Goal: Task Accomplishment & Management: Manage account settings

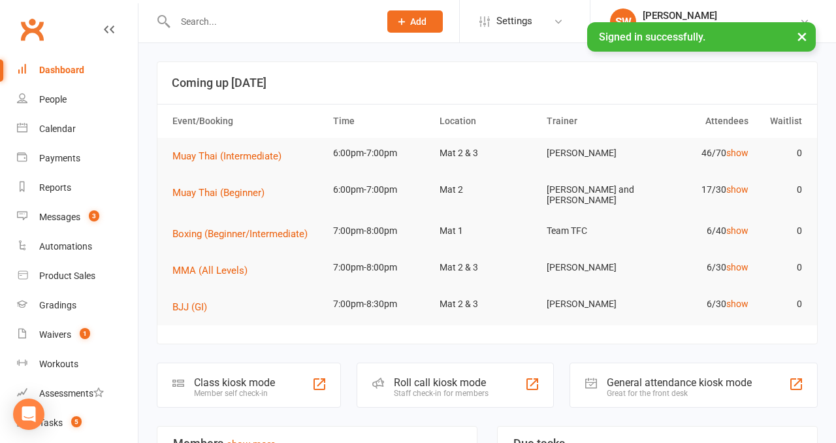
click at [244, 17] on input "text" at bounding box center [270, 21] width 199 height 18
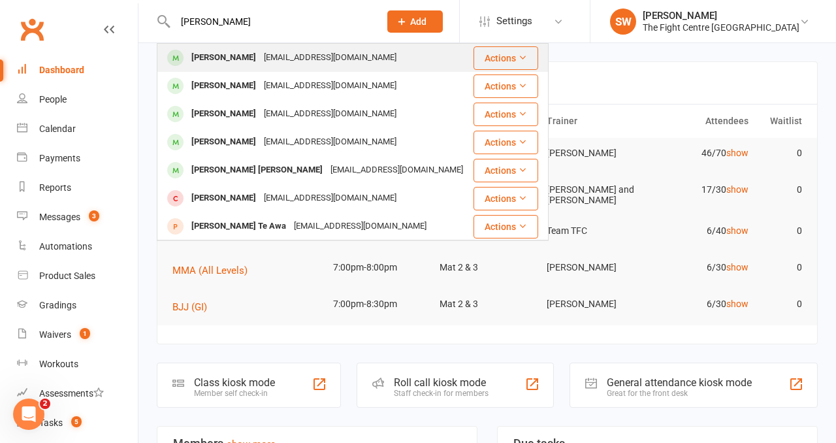
type input "jerlene chong"
click at [294, 59] on div "jerlenechong06@gmail.com" at bounding box center [330, 57] width 140 height 19
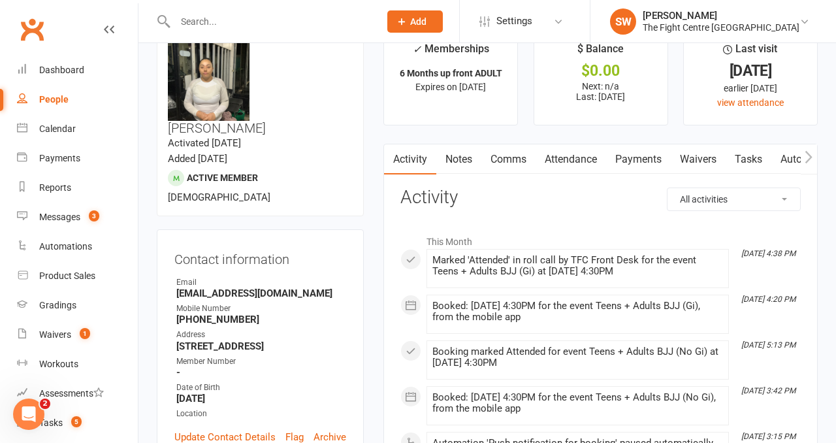
scroll to position [38, 0]
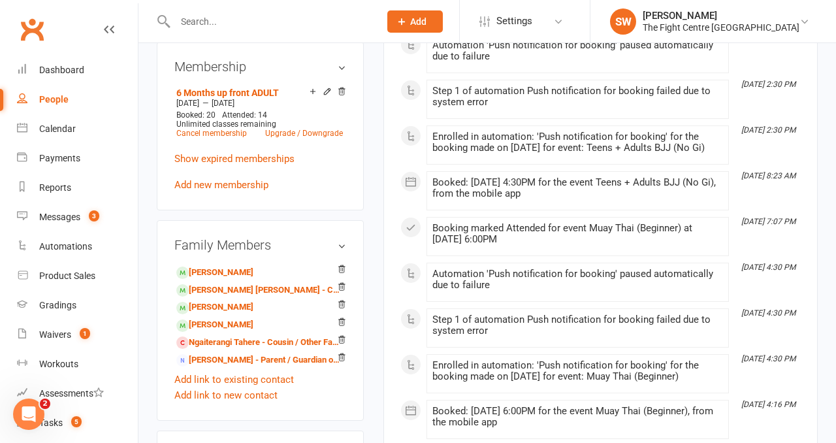
scroll to position [623, 0]
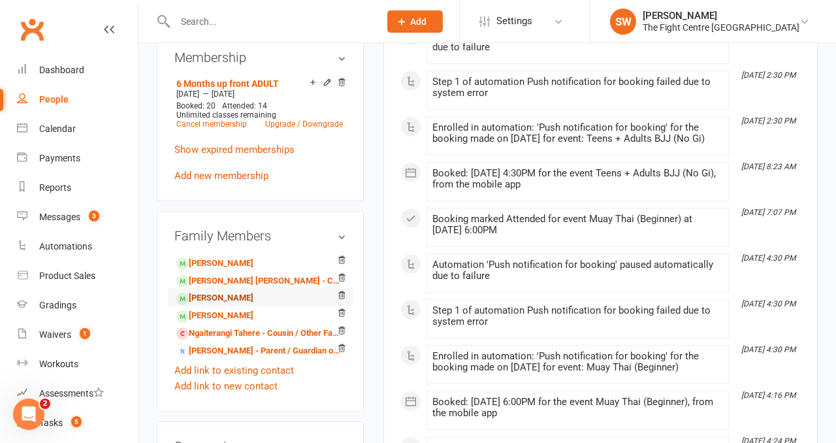
click at [229, 291] on link "Jahkya Chong - Child" at bounding box center [214, 298] width 77 height 14
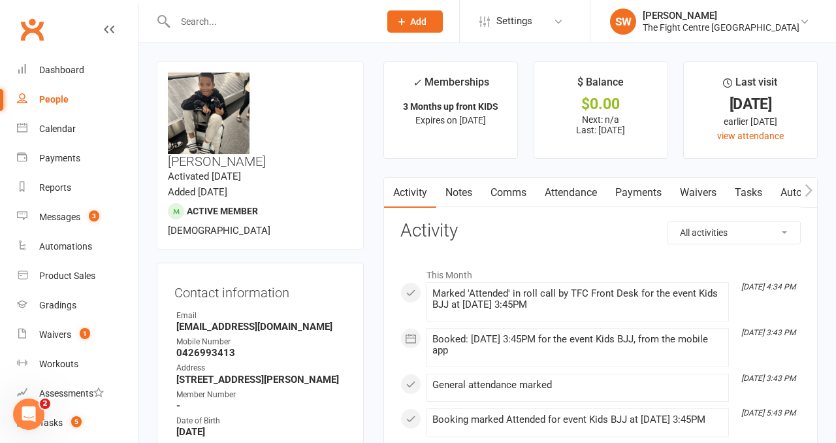
click at [641, 187] on link "Payments" at bounding box center [638, 193] width 65 height 30
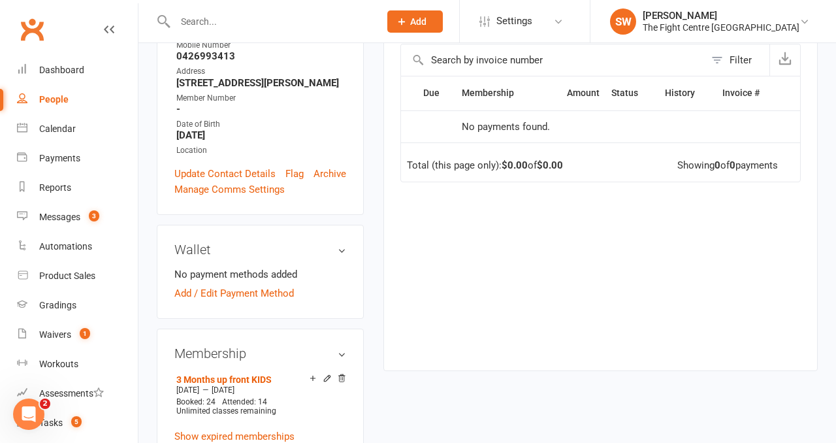
scroll to position [297, 0]
click at [551, 306] on div "Due Contact Membership Amount Status History Invoice # No payments found. Total…" at bounding box center [600, 212] width 400 height 274
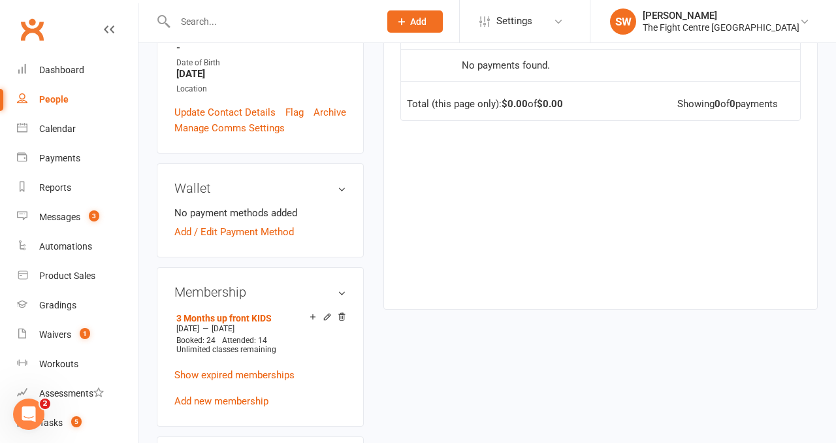
scroll to position [383, 0]
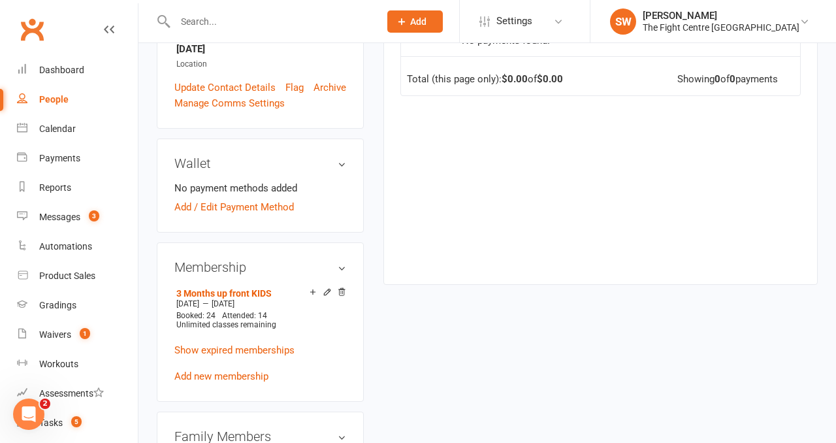
click at [213, 28] on input "text" at bounding box center [270, 21] width 199 height 18
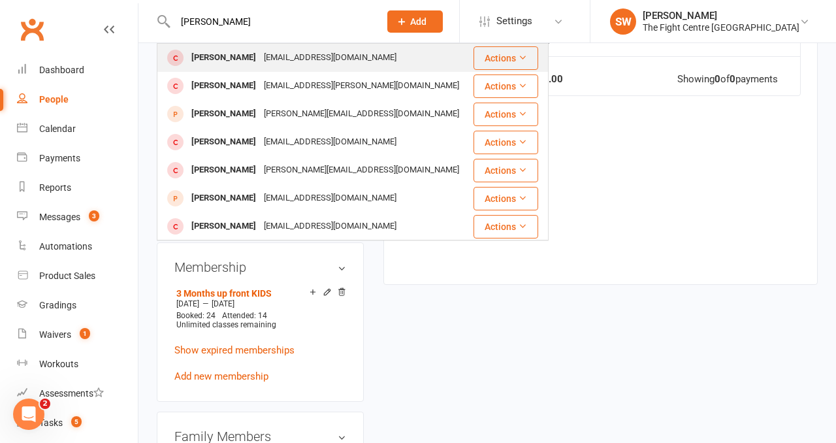
type input "brodie lyell"
click at [249, 68] on div "Brodie Lyell Brodielyell7@gmail.com" at bounding box center [315, 57] width 314 height 27
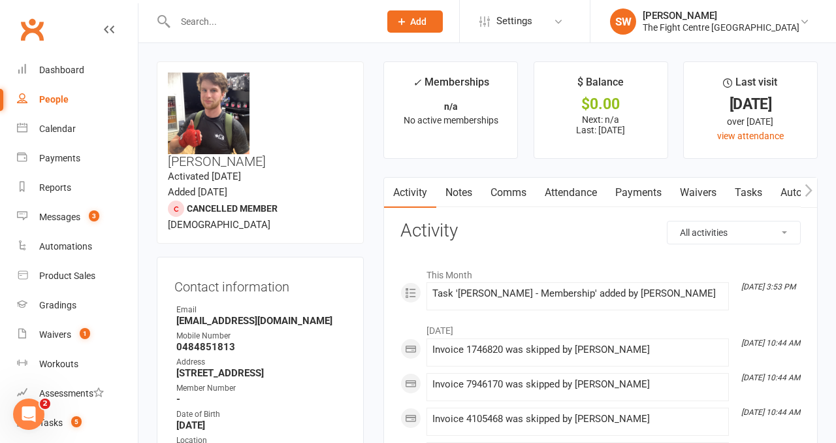
click at [472, 193] on link "Notes" at bounding box center [458, 193] width 45 height 30
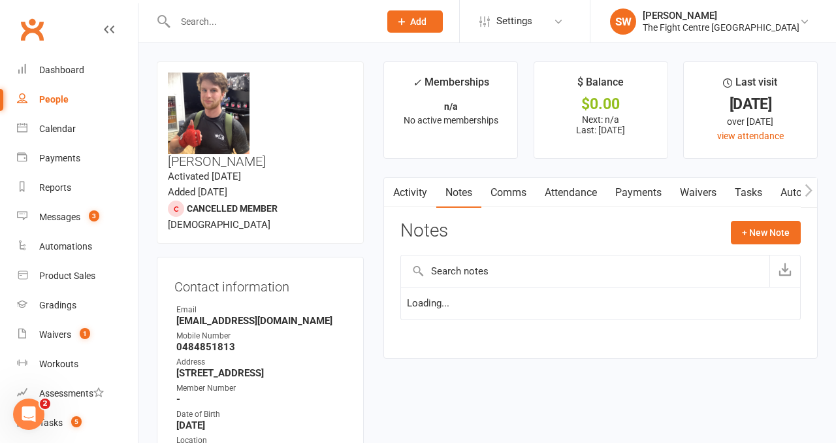
click at [423, 195] on link "Activity" at bounding box center [410, 193] width 52 height 30
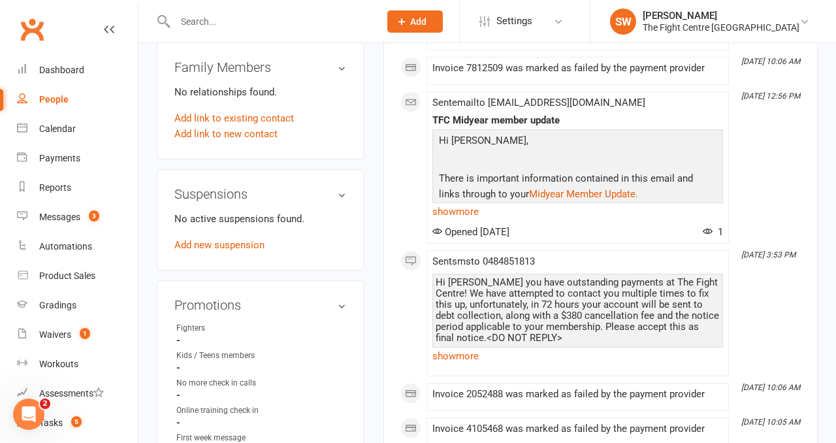
scroll to position [734, 0]
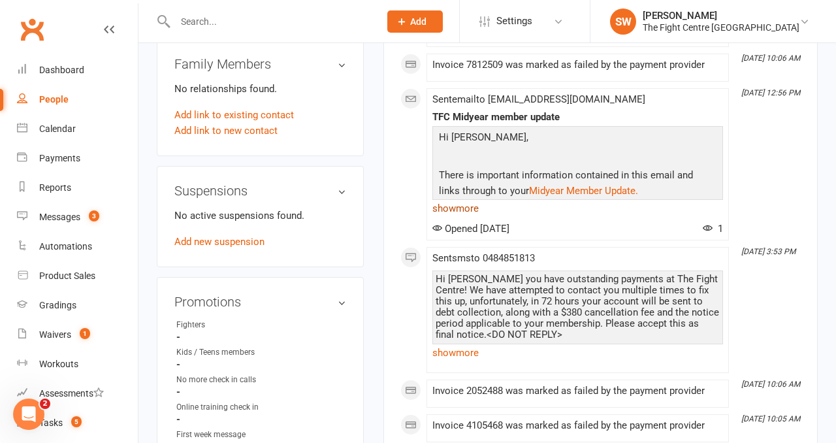
click at [469, 208] on link "show more" at bounding box center [577, 208] width 291 height 18
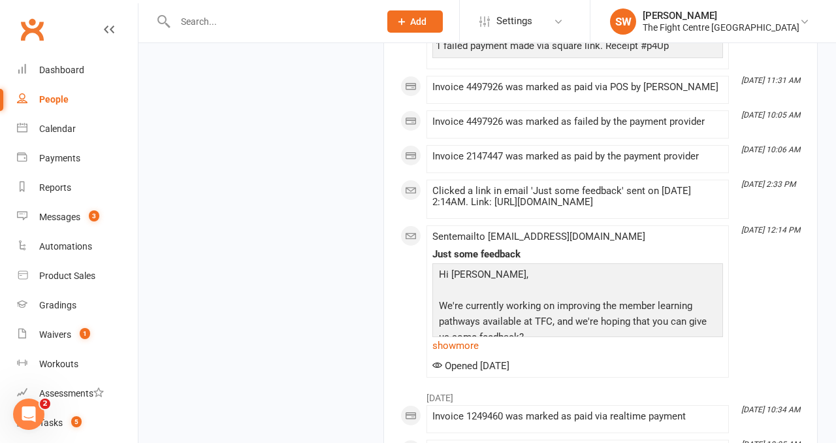
scroll to position [1885, 0]
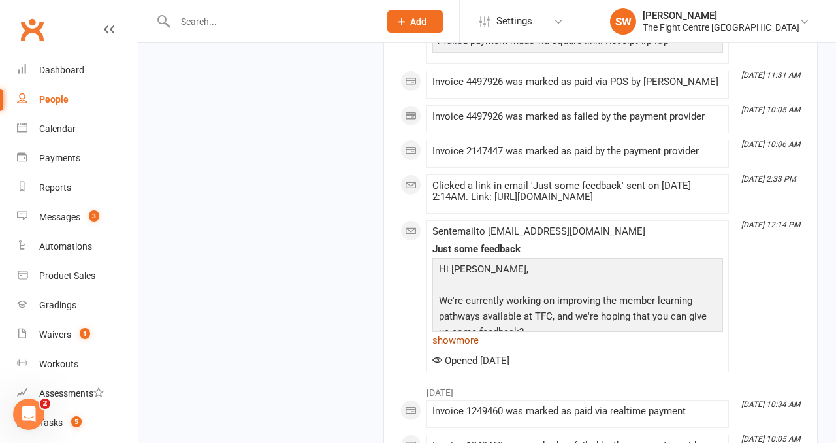
click at [465, 331] on link "show more" at bounding box center [577, 340] width 291 height 18
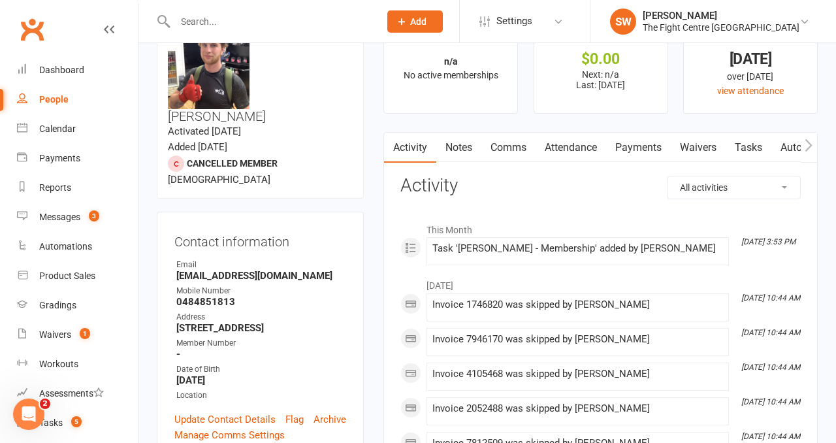
scroll to position [0, 0]
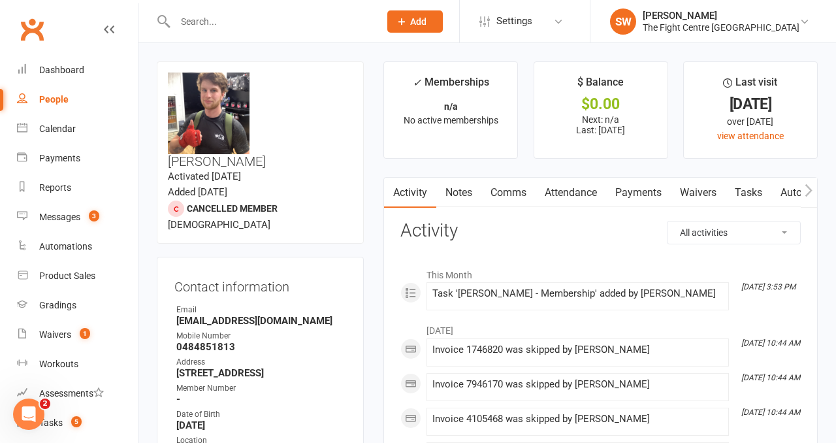
click at [715, 193] on link "Waivers" at bounding box center [697, 193] width 55 height 30
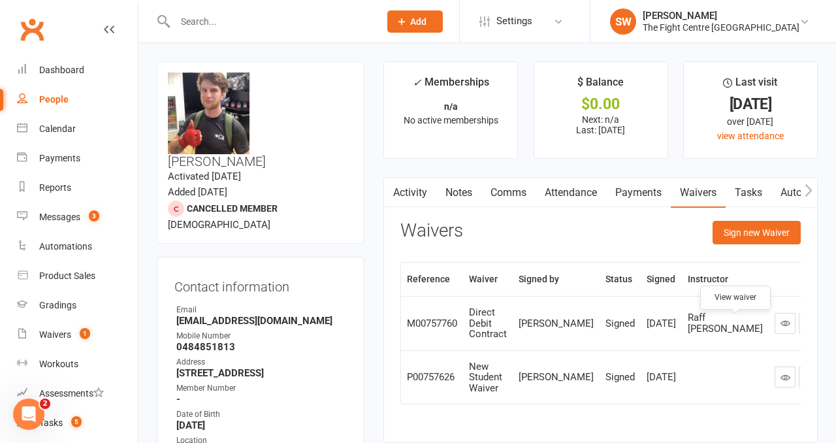
click at [780, 328] on icon at bounding box center [785, 323] width 10 height 10
click at [236, 13] on input "text" at bounding box center [270, 21] width 199 height 18
paste input "brittany spall"
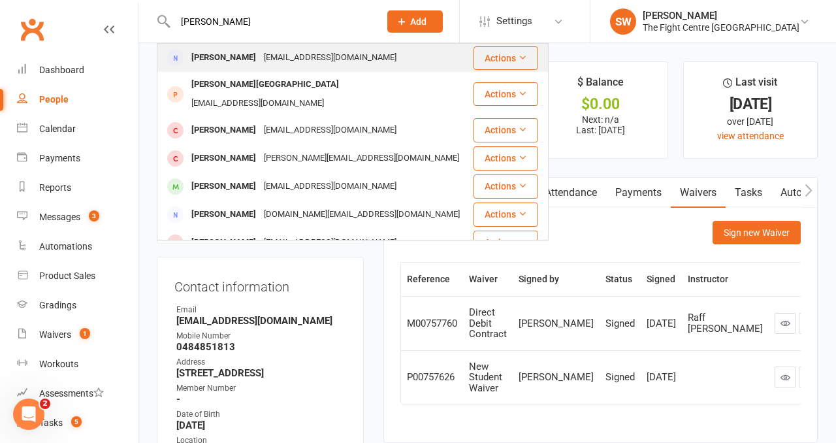
type input "brittany spall"
click at [322, 55] on div "Bspall30@gmail.com" at bounding box center [330, 57] width 140 height 19
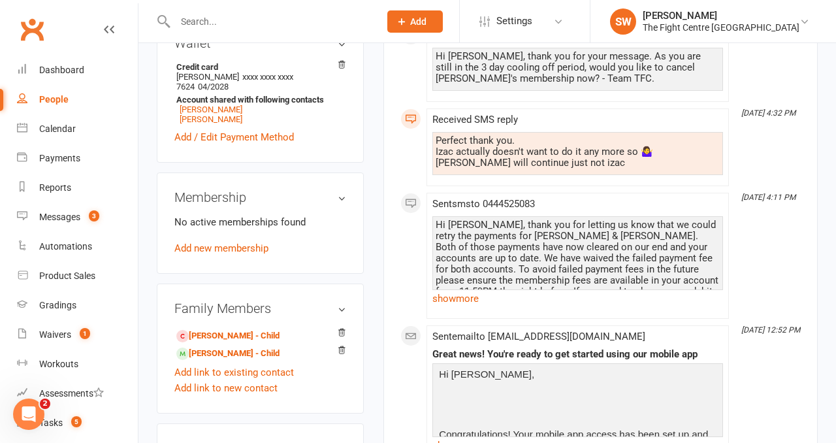
scroll to position [457, 0]
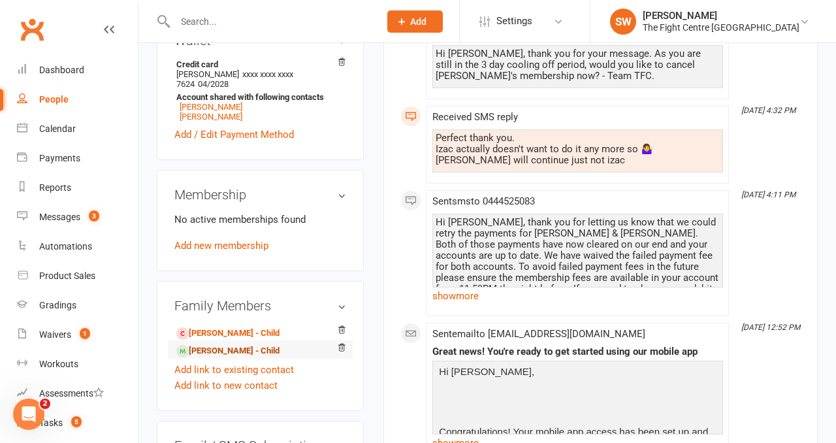
click at [239, 344] on link "Cooper Marshall - Child" at bounding box center [227, 351] width 103 height 14
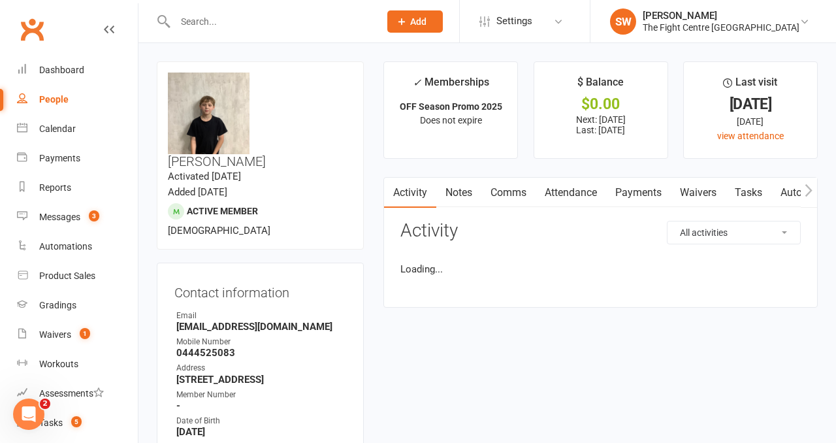
click at [624, 194] on link "Payments" at bounding box center [638, 193] width 65 height 30
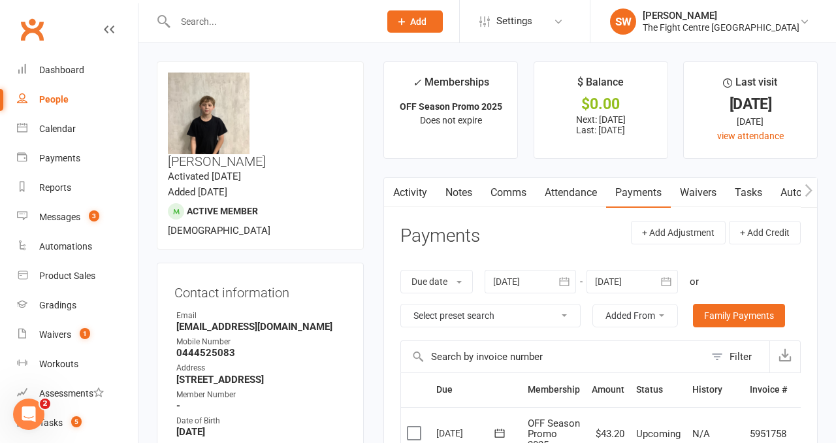
click at [520, 288] on div at bounding box center [529, 282] width 91 height 24
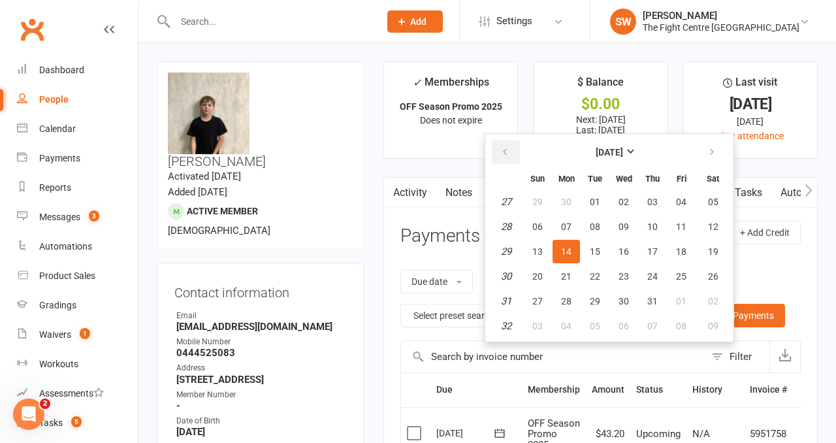
click at [509, 153] on icon "button" at bounding box center [504, 152] width 9 height 10
click at [542, 240] on button "15" at bounding box center [537, 252] width 27 height 24
type input "15 Jun 2025"
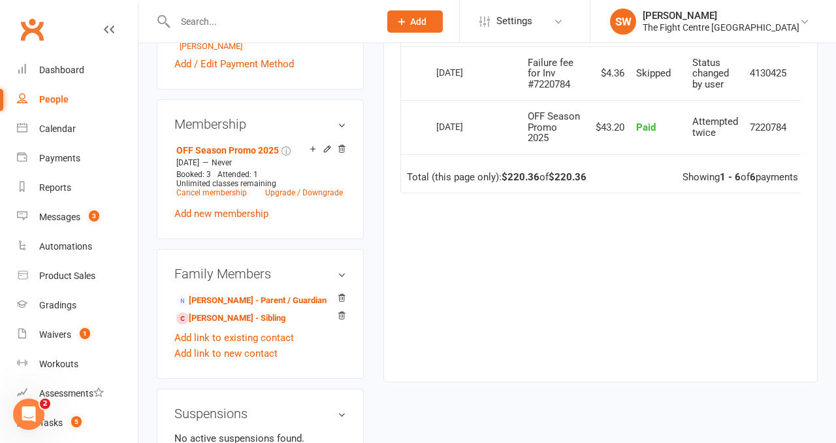
scroll to position [595, 0]
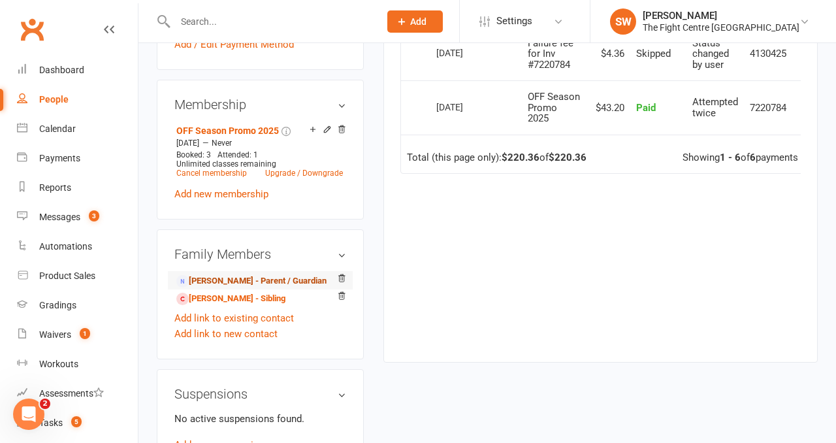
click at [234, 274] on link "Brittany Spall - Parent / Guardian" at bounding box center [251, 281] width 150 height 14
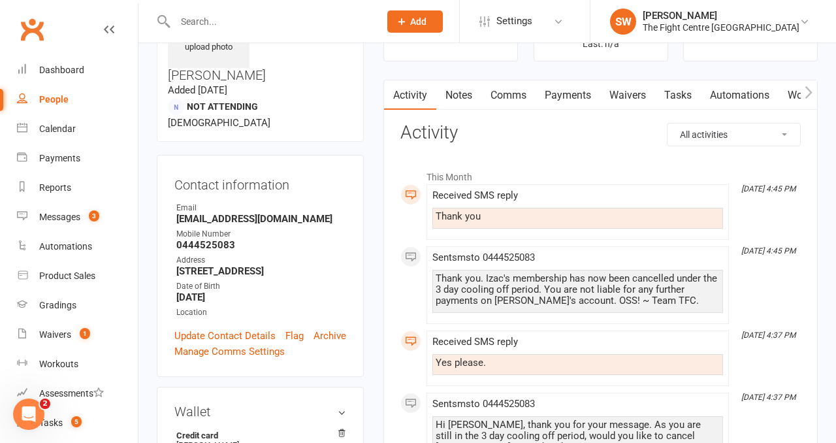
scroll to position [88, 0]
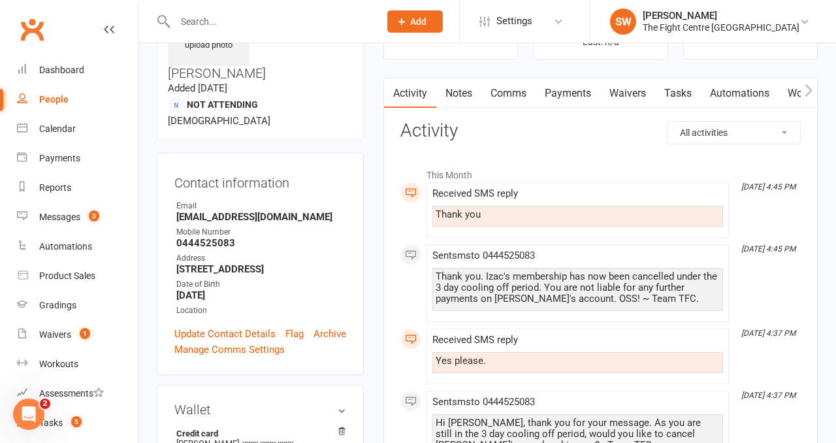
click at [653, 307] on div "Thank you. Izac's membership has now been cancelled under the 3 day cooling off…" at bounding box center [577, 289] width 291 height 43
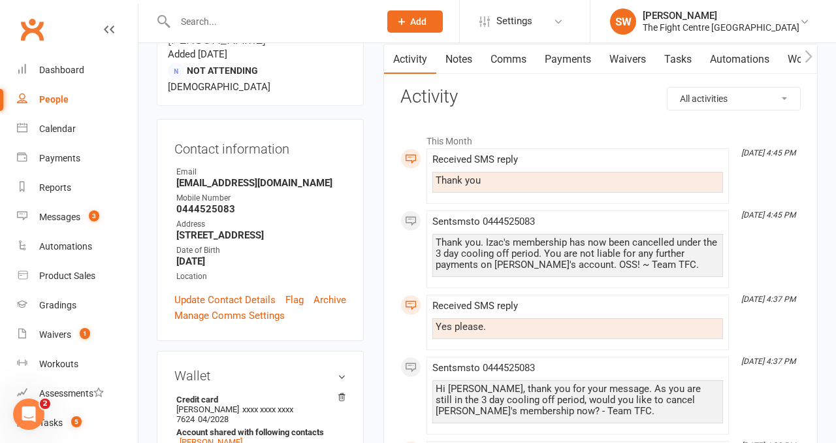
click at [653, 307] on div "Received SMS reply" at bounding box center [577, 305] width 291 height 11
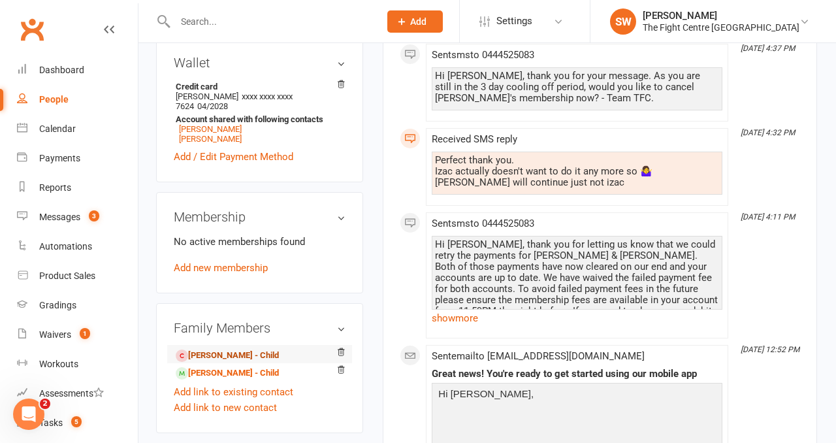
scroll to position [459, 1]
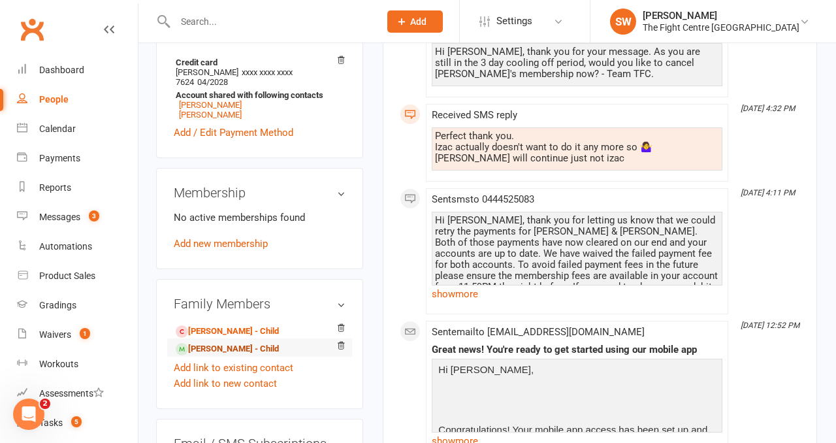
click at [226, 342] on link "Cooper Marshall - Child" at bounding box center [227, 349] width 103 height 14
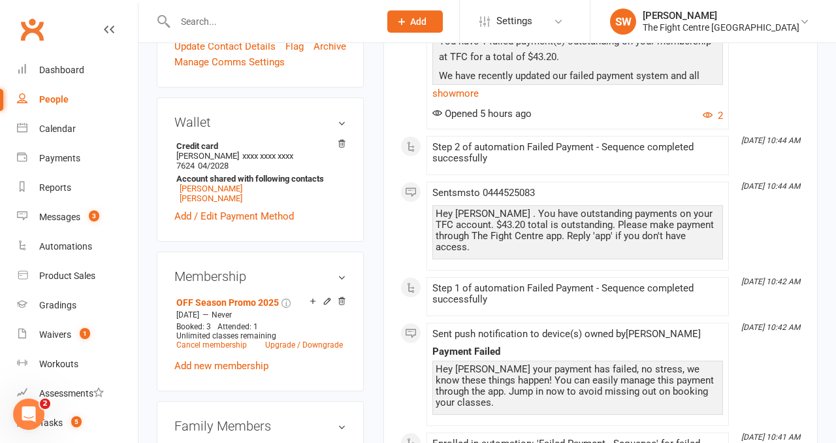
scroll to position [425, 0]
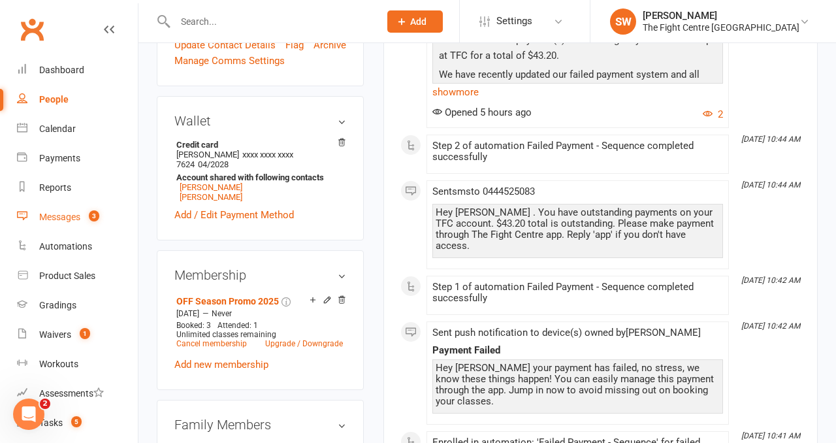
click at [56, 219] on div "Messages" at bounding box center [59, 217] width 41 height 10
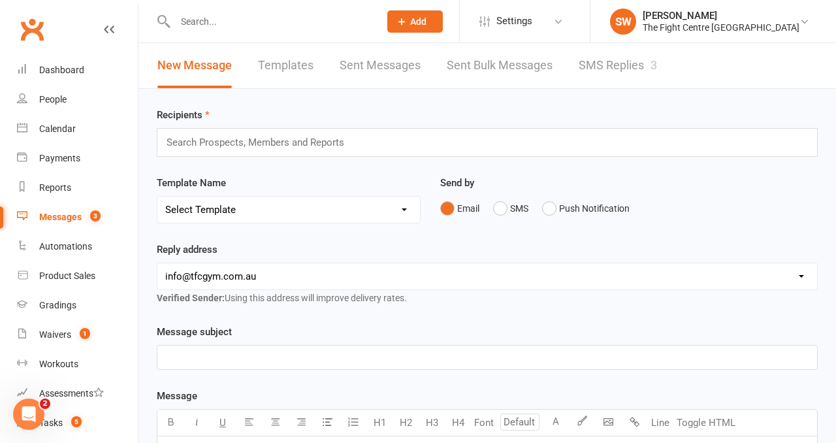
click at [597, 57] on link "SMS Replies 3" at bounding box center [617, 65] width 78 height 45
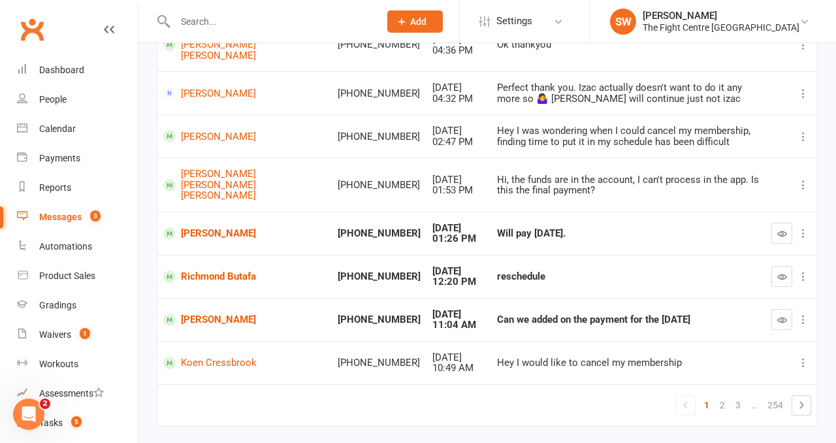
scroll to position [299, 0]
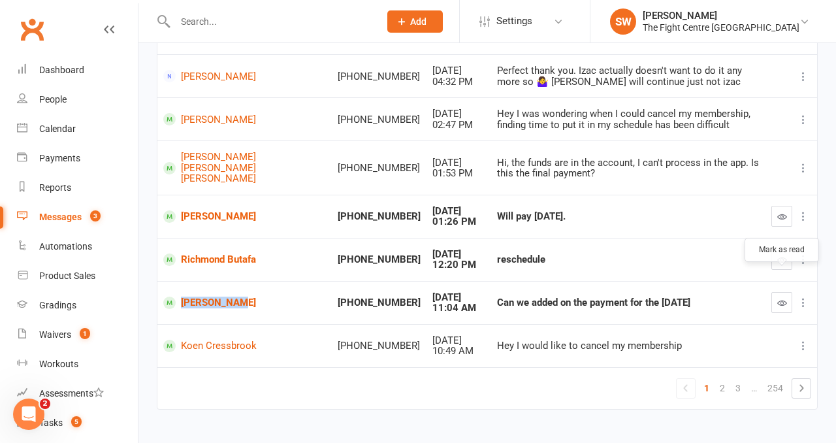
click at [787, 292] on button "button" at bounding box center [781, 302] width 21 height 21
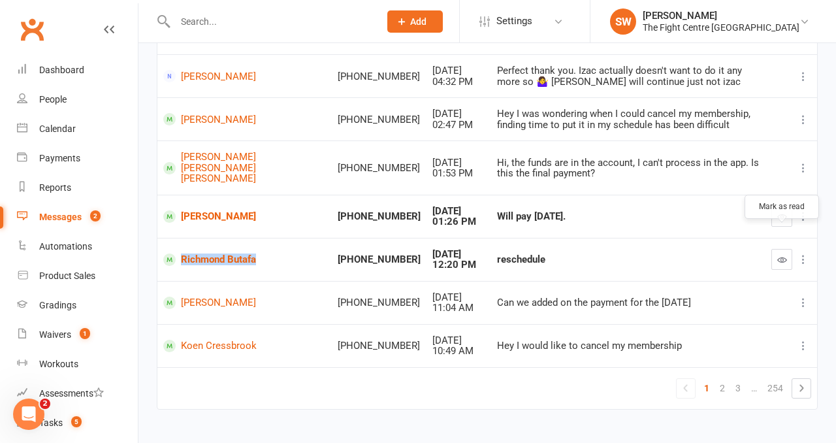
click at [779, 255] on icon "button" at bounding box center [782, 260] width 10 height 10
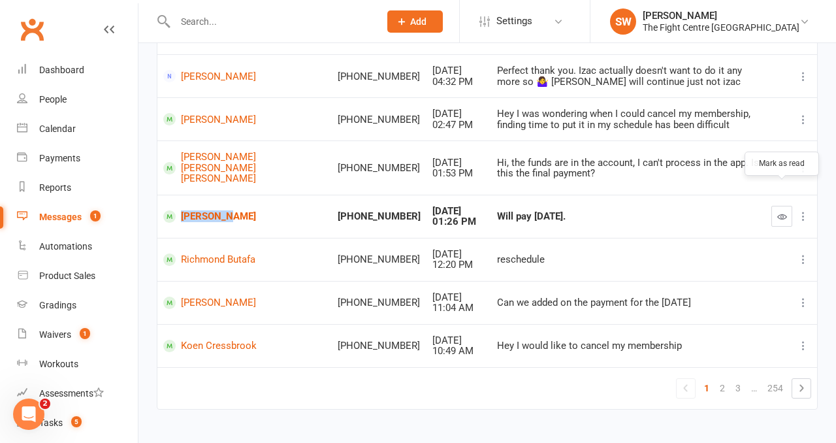
click at [779, 212] on icon "button" at bounding box center [782, 217] width 10 height 10
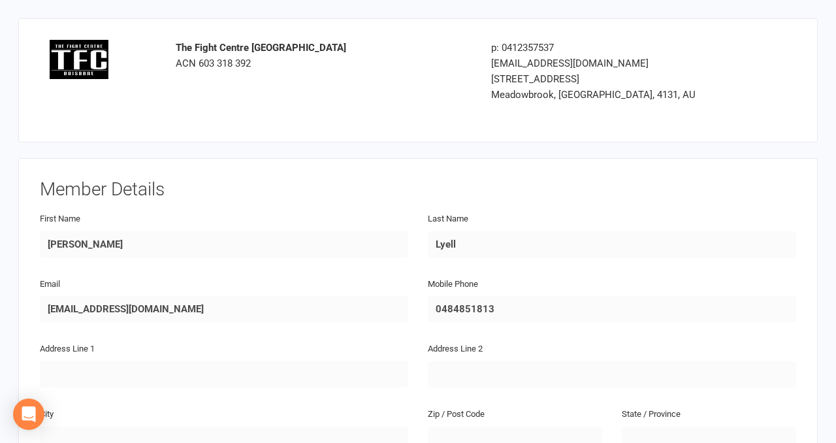
click at [446, 169] on div "Member Details First Name Brodie Last Name Lyell Email Brodielyell7@gmail.com M…" at bounding box center [417, 365] width 799 height 415
click at [446, 168] on div "Member Details First Name Brodie Last Name Lyell Email Brodielyell7@gmail.com M…" at bounding box center [417, 365] width 799 height 415
click at [350, 212] on div "First Name Brodie" at bounding box center [224, 233] width 368 height 47
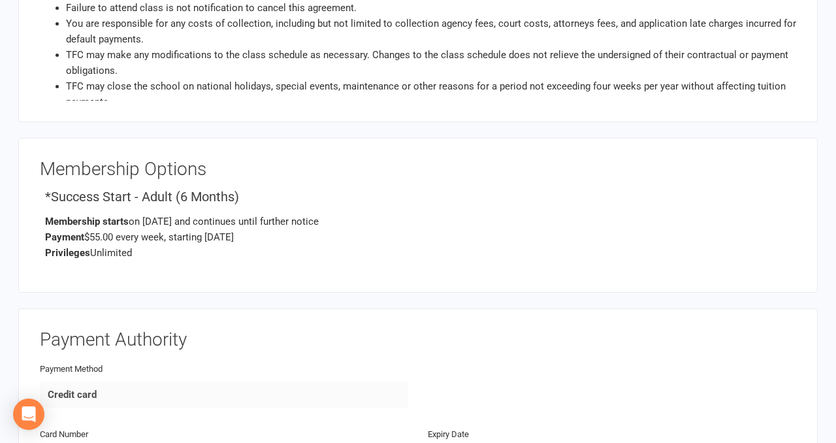
scroll to position [2206, 0]
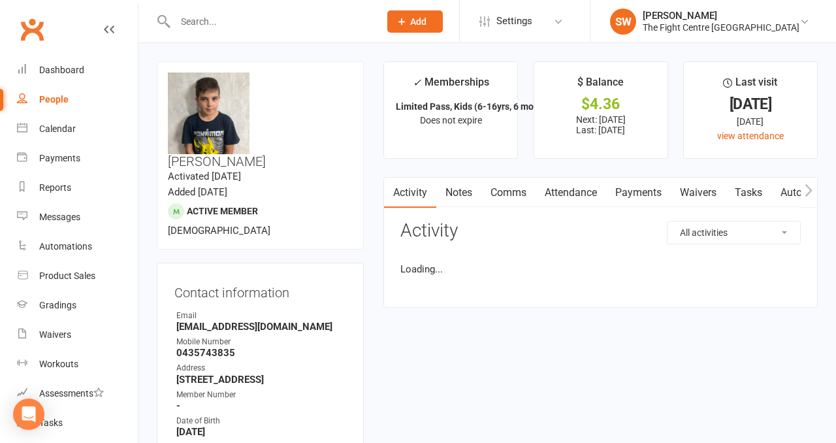
click at [614, 195] on link "Payments" at bounding box center [638, 193] width 65 height 30
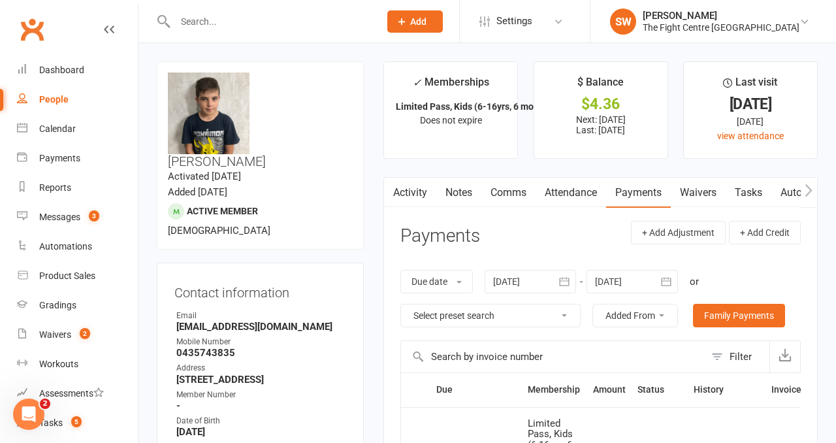
click at [403, 200] on link "Activity" at bounding box center [410, 193] width 52 height 30
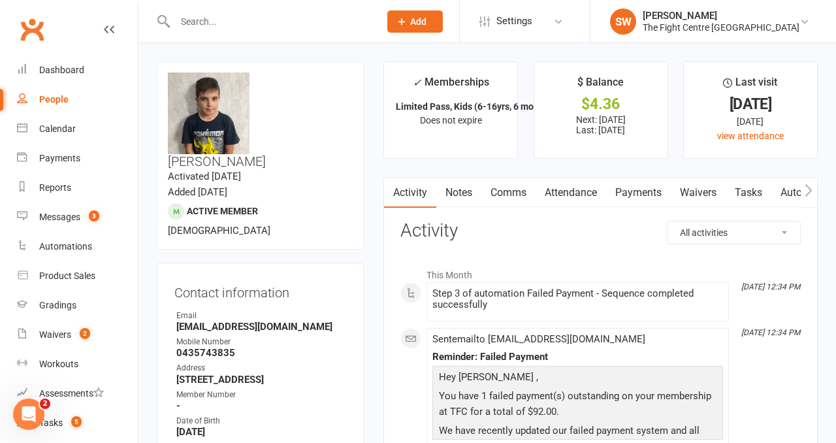
click at [625, 185] on link "Payments" at bounding box center [638, 193] width 65 height 30
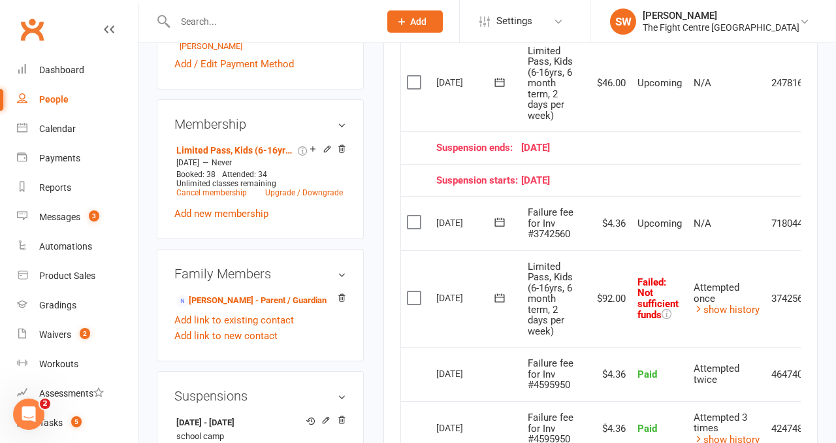
scroll to position [567, 0]
click at [503, 298] on icon at bounding box center [500, 296] width 10 height 8
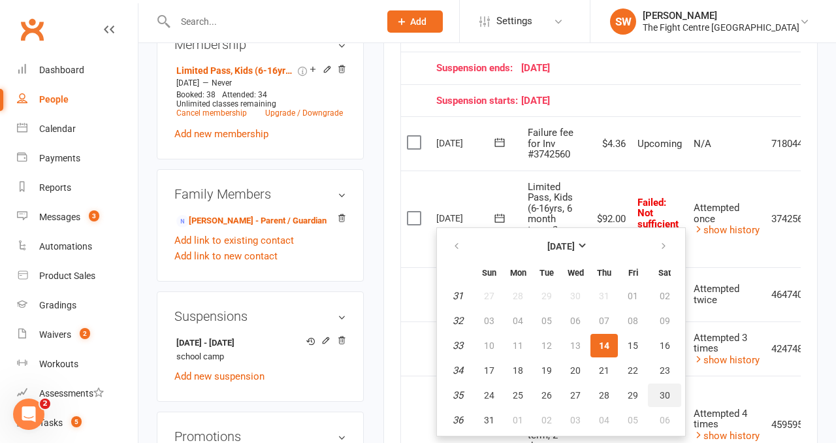
scroll to position [645, 0]
click at [610, 387] on button "28" at bounding box center [603, 396] width 27 height 24
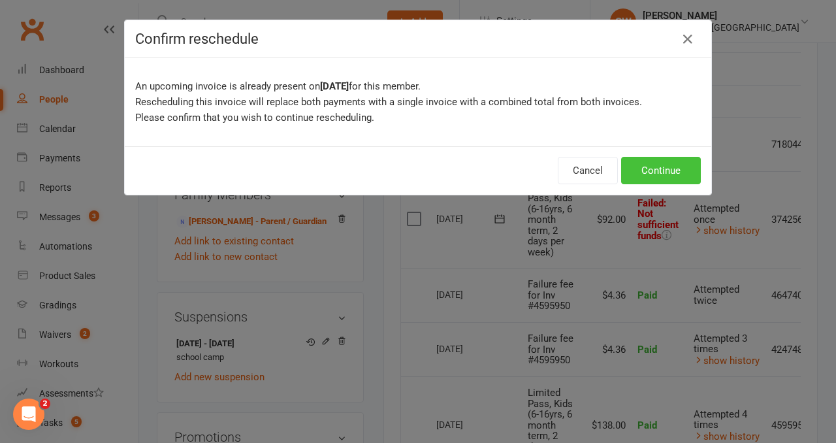
click at [658, 164] on button "Continue" at bounding box center [661, 170] width 80 height 27
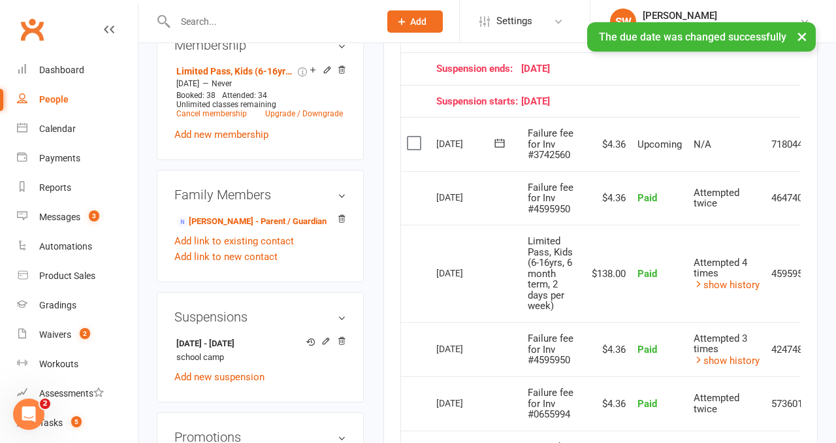
scroll to position [0, 46]
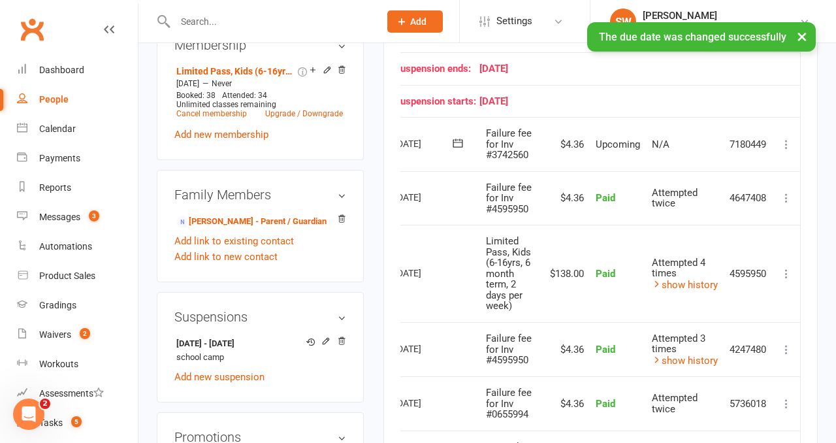
click at [785, 140] on icon at bounding box center [785, 144] width 13 height 13
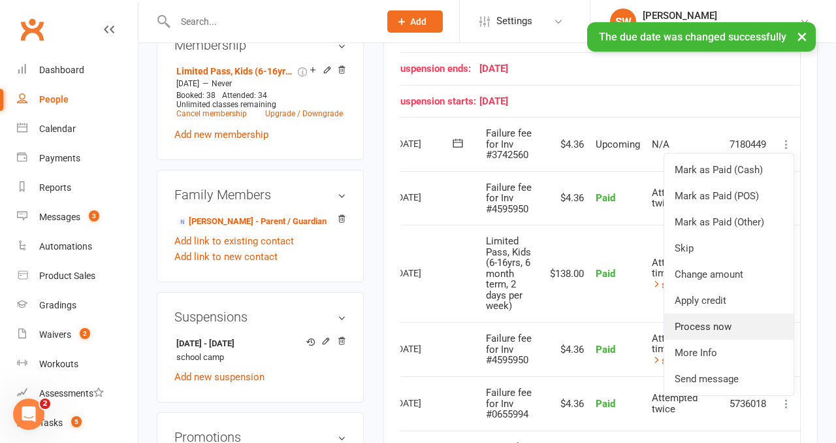
click at [717, 333] on link "Process now" at bounding box center [728, 326] width 129 height 26
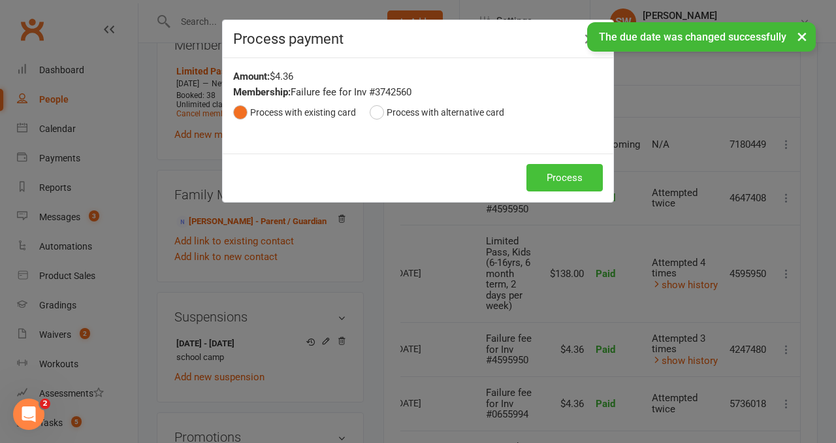
click at [560, 185] on button "Process" at bounding box center [564, 177] width 76 height 27
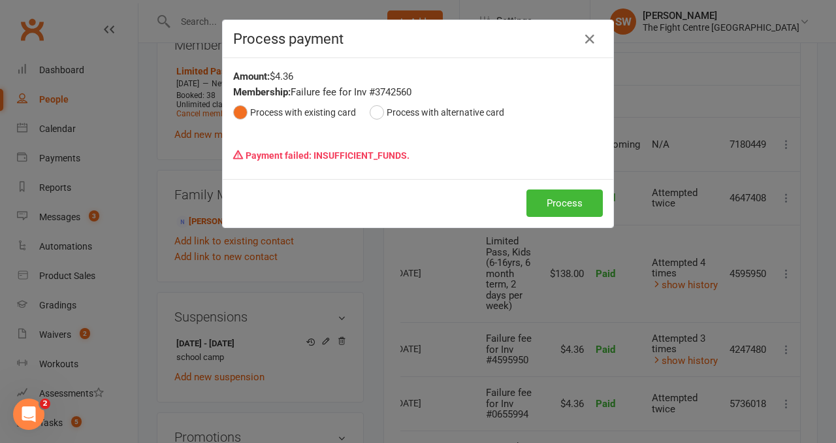
click at [600, 40] on h4 "Process payment" at bounding box center [417, 39] width 369 height 16
click at [597, 52] on div "Process payment" at bounding box center [418, 39] width 390 height 38
click at [595, 42] on icon "button" at bounding box center [590, 39] width 16 height 16
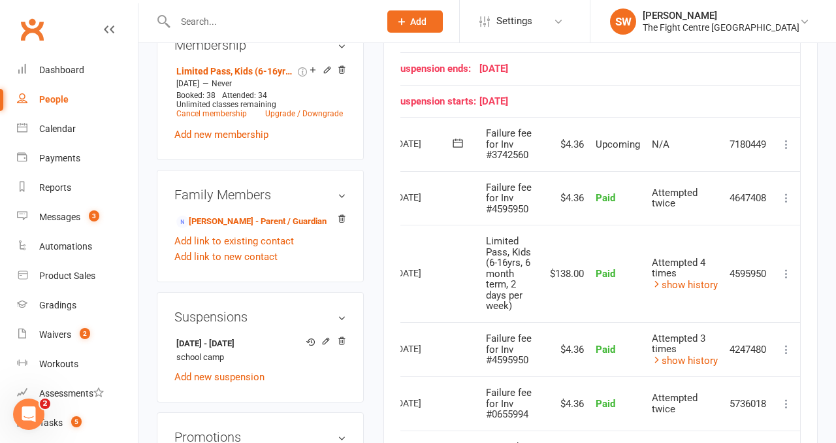
click at [459, 137] on icon at bounding box center [457, 142] width 13 height 13
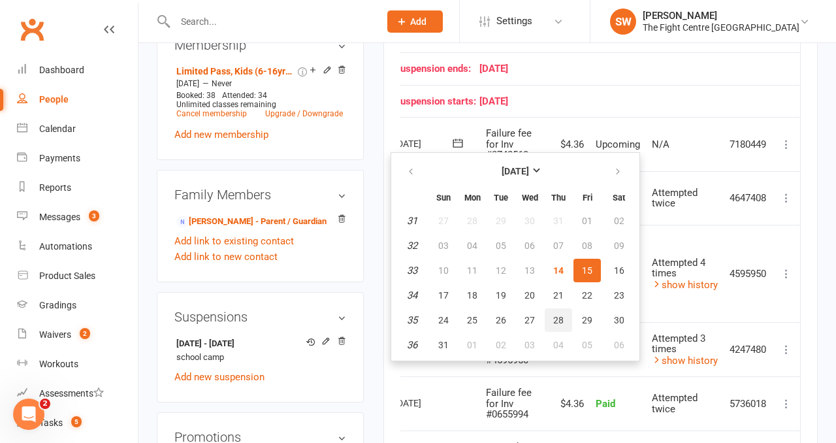
click at [550, 323] on button "28" at bounding box center [557, 320] width 27 height 24
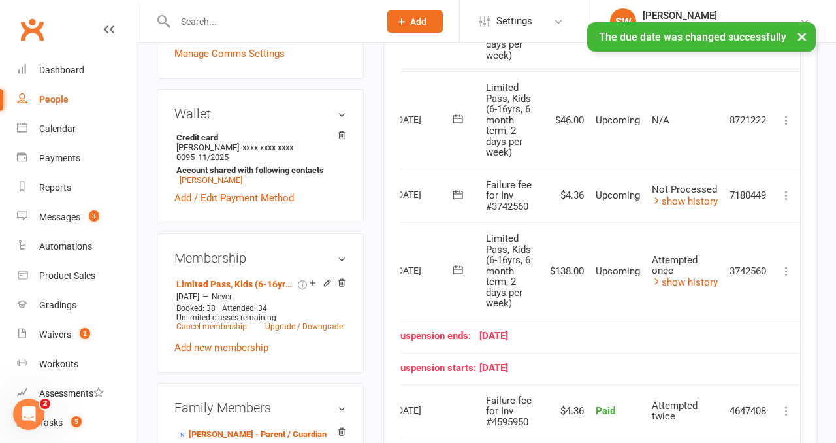
scroll to position [0, 0]
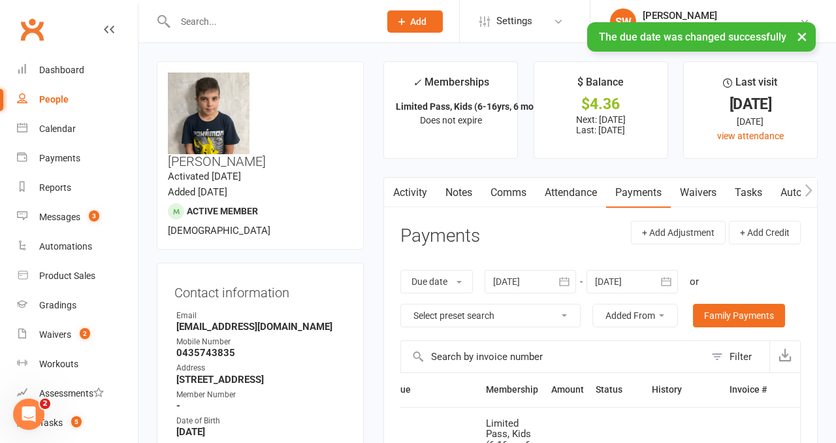
click at [503, 200] on link "Comms" at bounding box center [508, 193] width 54 height 30
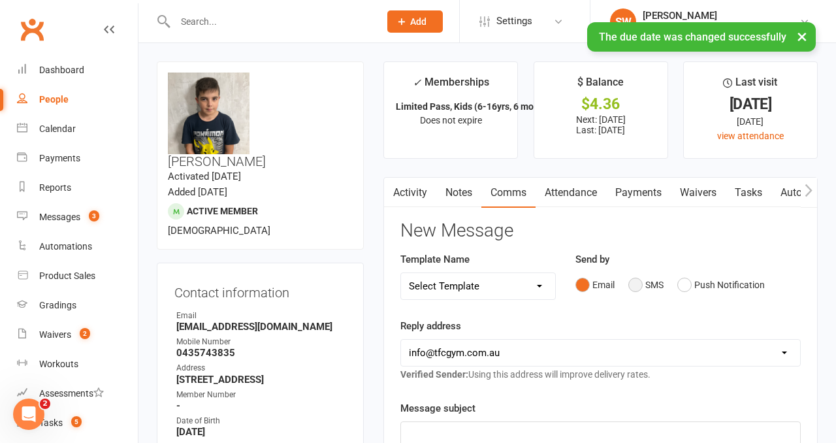
click at [653, 283] on button "SMS" at bounding box center [645, 284] width 35 height 25
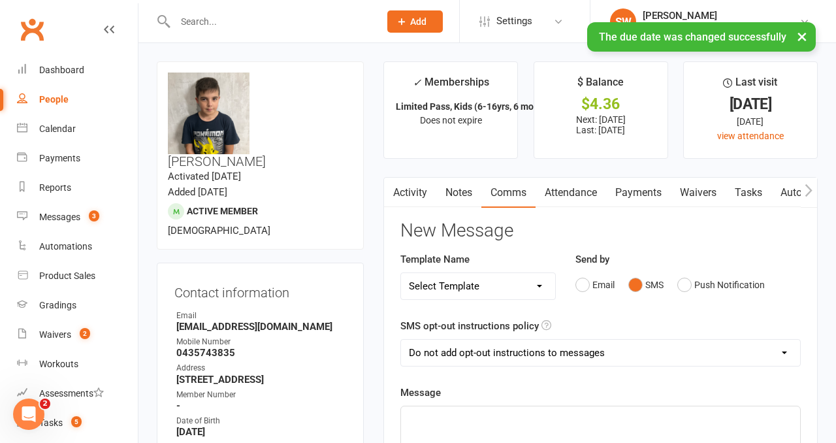
click at [610, 418] on p "﻿" at bounding box center [600, 418] width 383 height 16
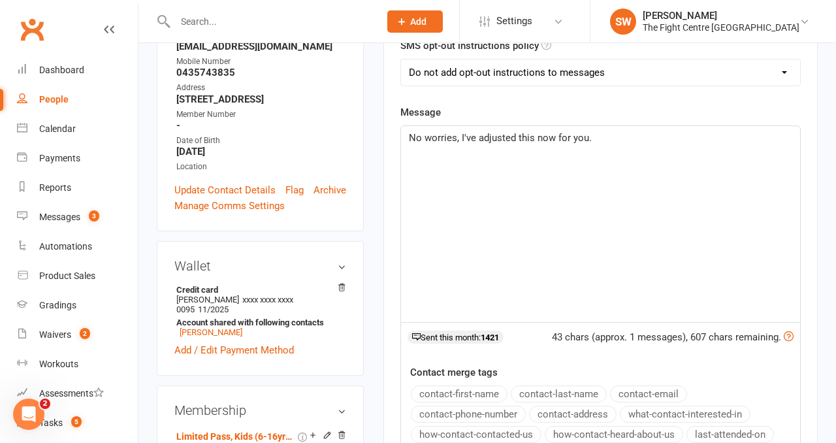
scroll to position [463, 0]
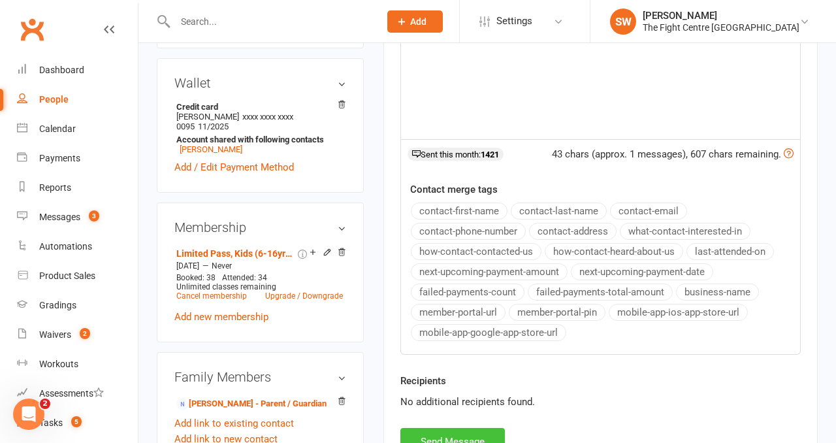
click at [465, 435] on button "Send Message" at bounding box center [452, 441] width 104 height 27
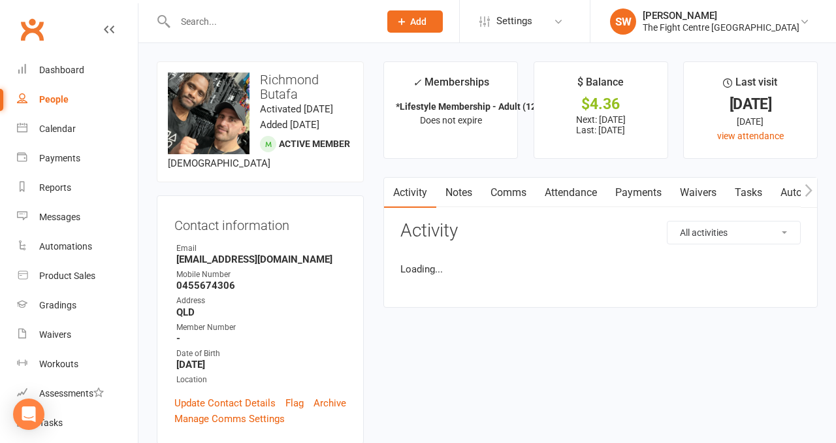
click at [634, 191] on link "Payments" at bounding box center [638, 193] width 65 height 30
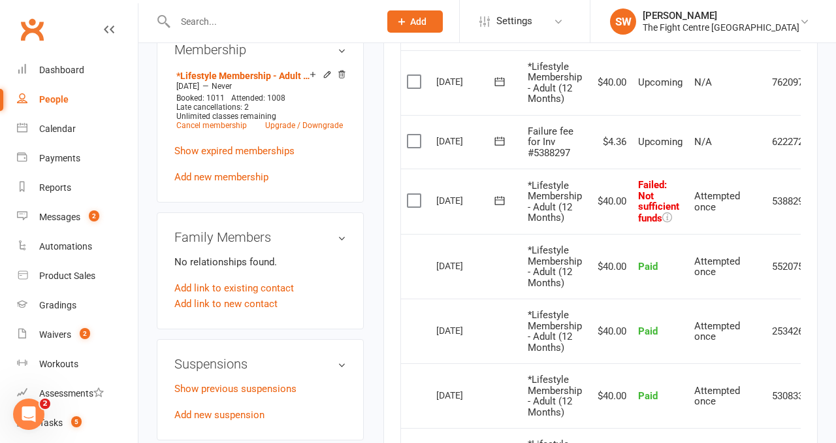
scroll to position [551, 0]
click at [505, 199] on icon at bounding box center [499, 199] width 13 height 13
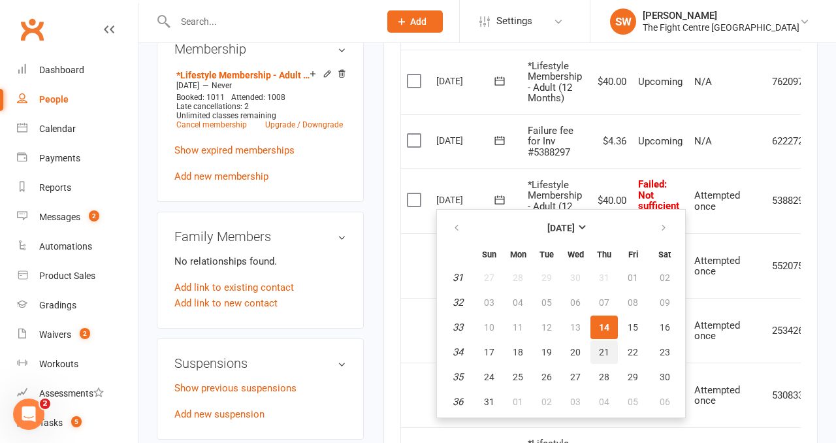
click at [606, 350] on span "21" at bounding box center [604, 352] width 10 height 10
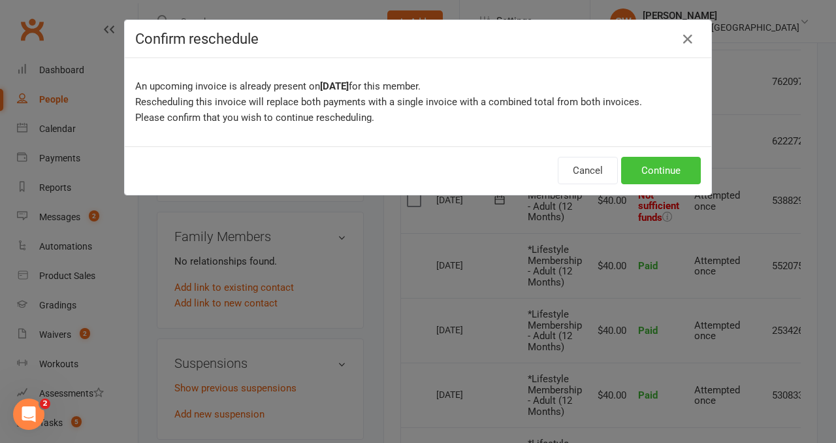
click at [672, 178] on button "Continue" at bounding box center [661, 170] width 80 height 27
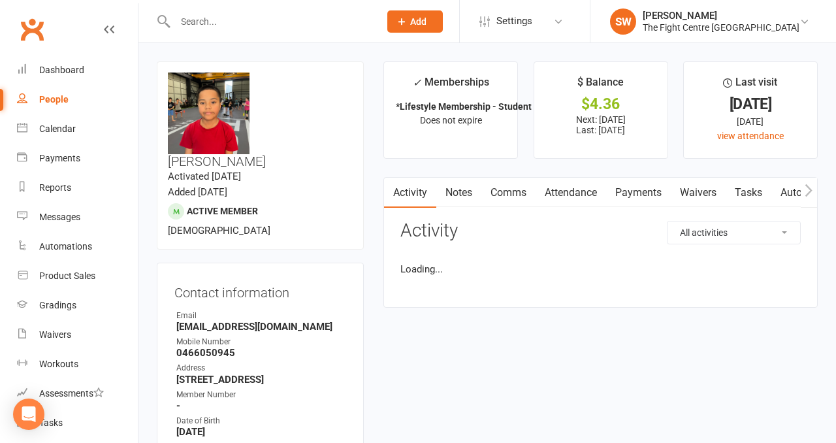
click at [648, 184] on link "Payments" at bounding box center [638, 193] width 65 height 30
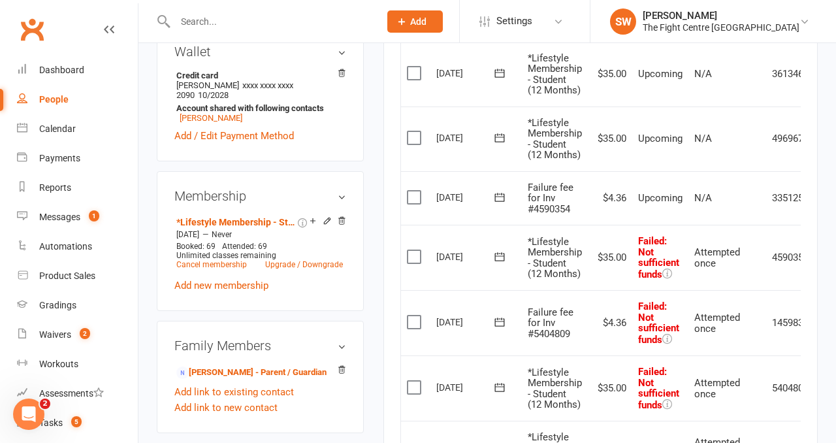
scroll to position [548, 0]
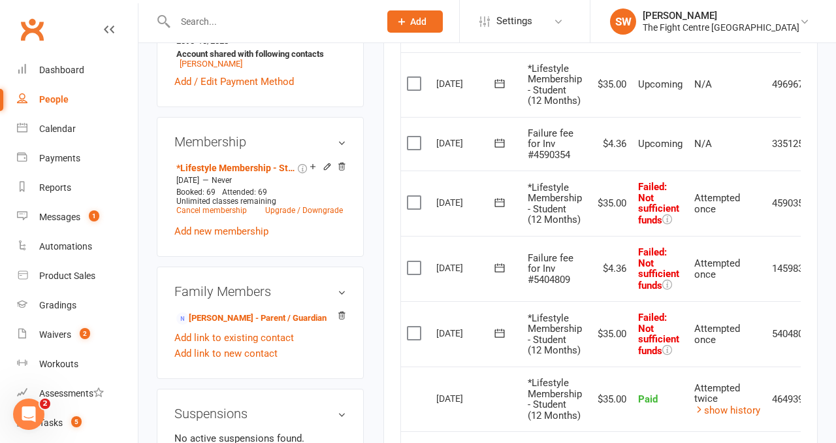
click at [501, 330] on icon at bounding box center [499, 332] width 13 height 13
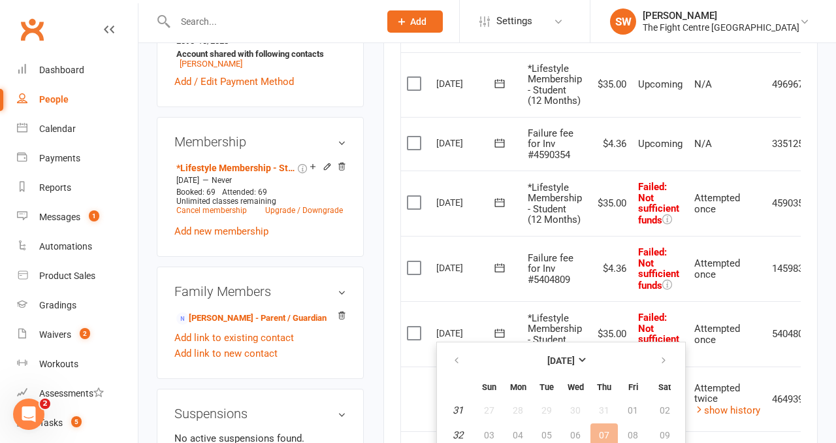
click at [575, 269] on td "Failure fee for Inv #5404809" at bounding box center [555, 268] width 66 height 65
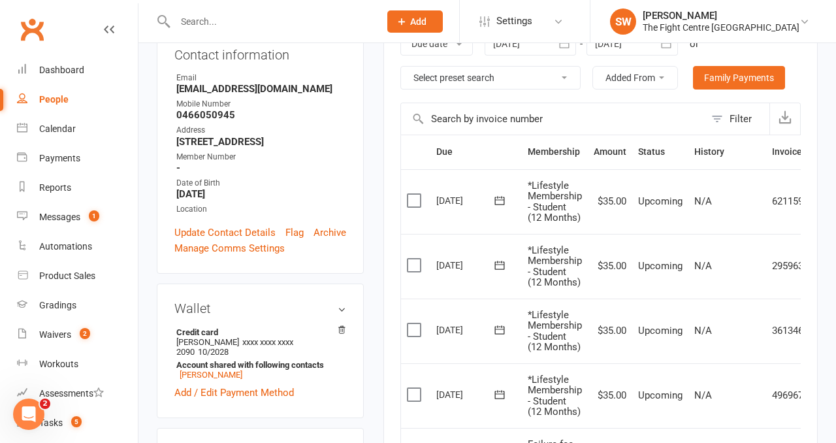
scroll to position [0, 0]
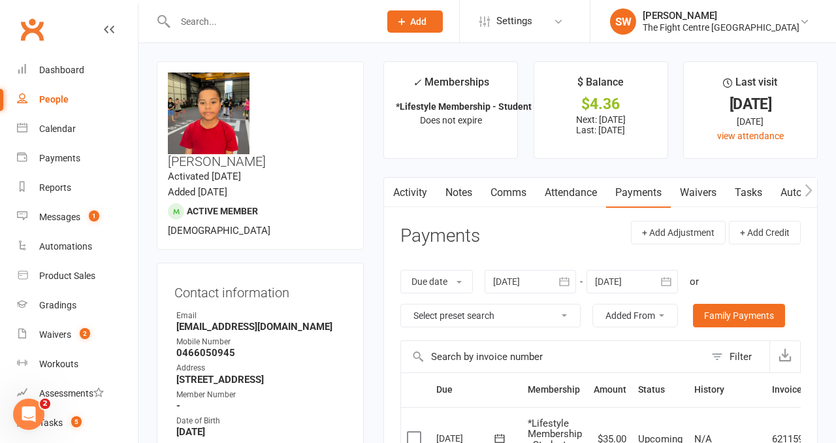
click at [416, 196] on link "Activity" at bounding box center [410, 193] width 52 height 30
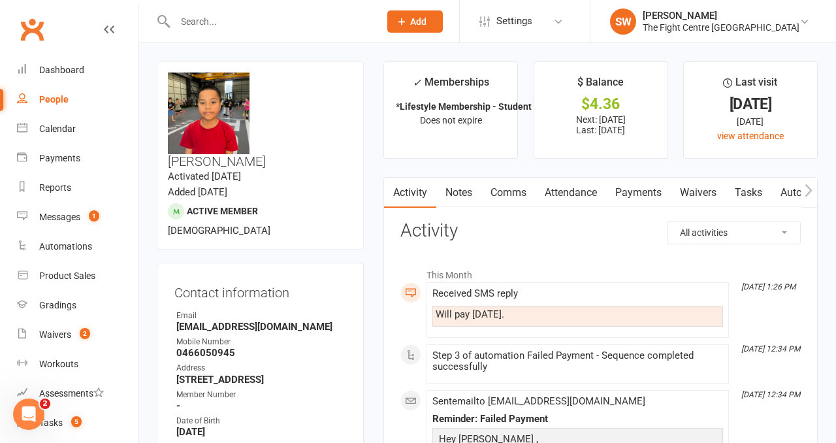
click at [629, 195] on link "Payments" at bounding box center [638, 193] width 65 height 30
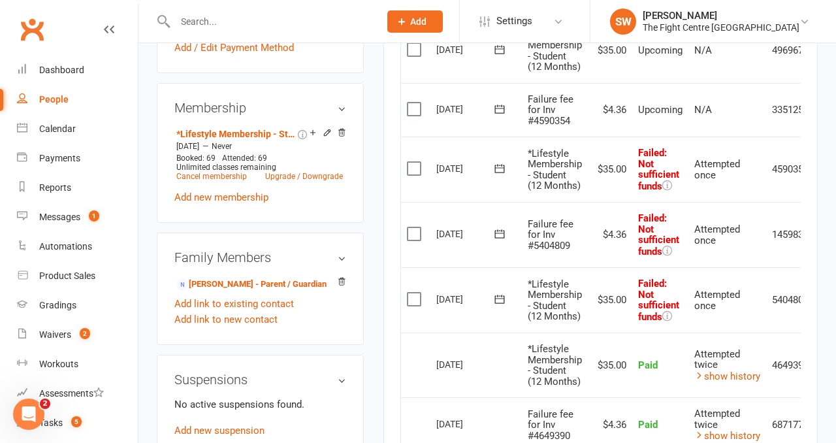
click at [498, 298] on icon at bounding box center [499, 298] width 13 height 13
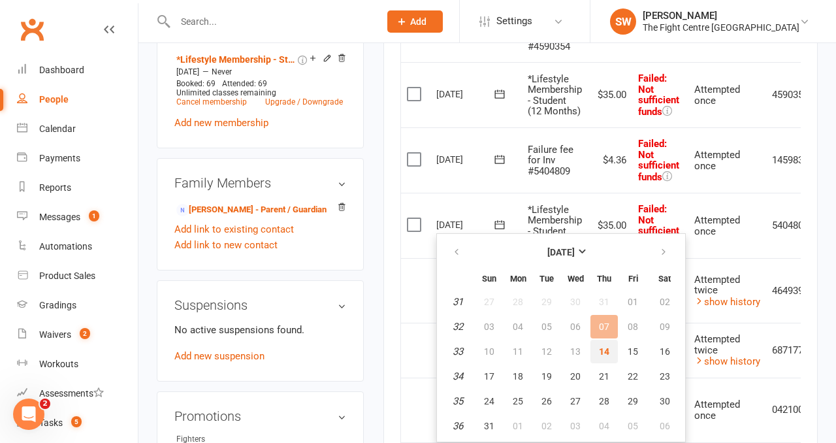
scroll to position [657, 0]
click at [575, 370] on span "20" at bounding box center [575, 375] width 10 height 10
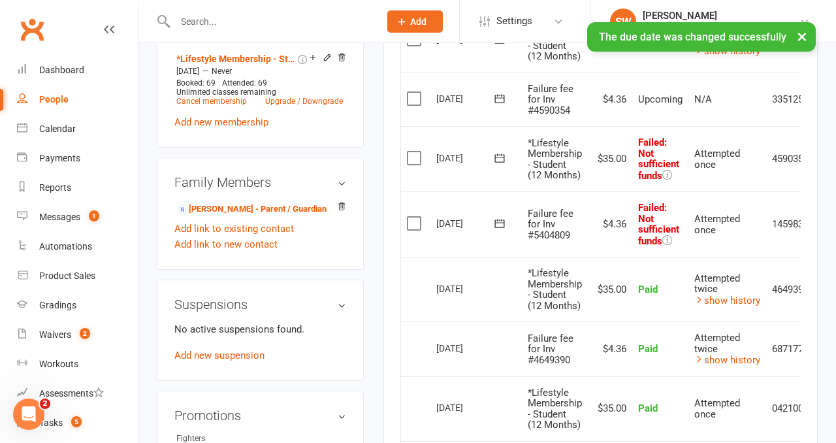
click at [501, 160] on icon at bounding box center [499, 157] width 13 height 13
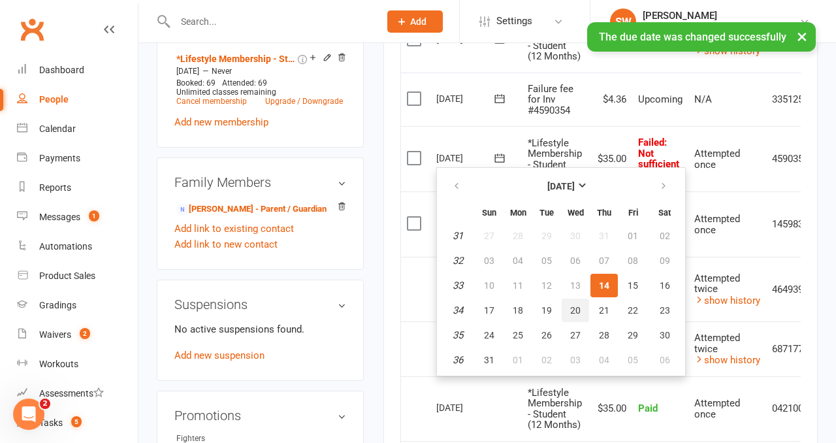
click at [571, 305] on span "20" at bounding box center [575, 310] width 10 height 10
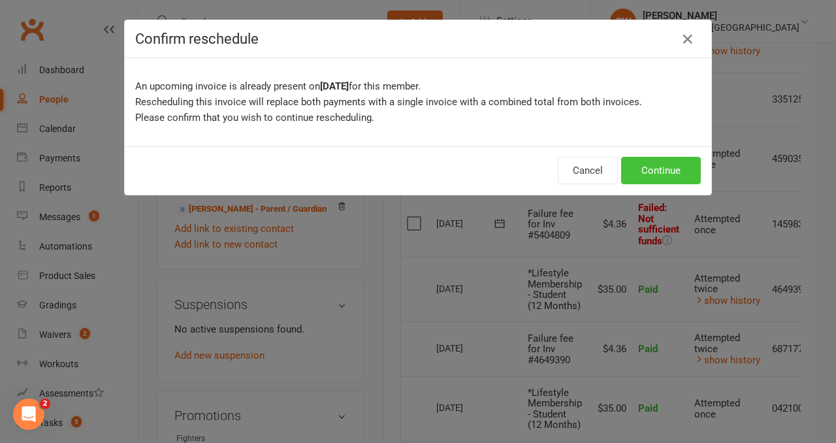
click at [657, 166] on button "Continue" at bounding box center [661, 170] width 80 height 27
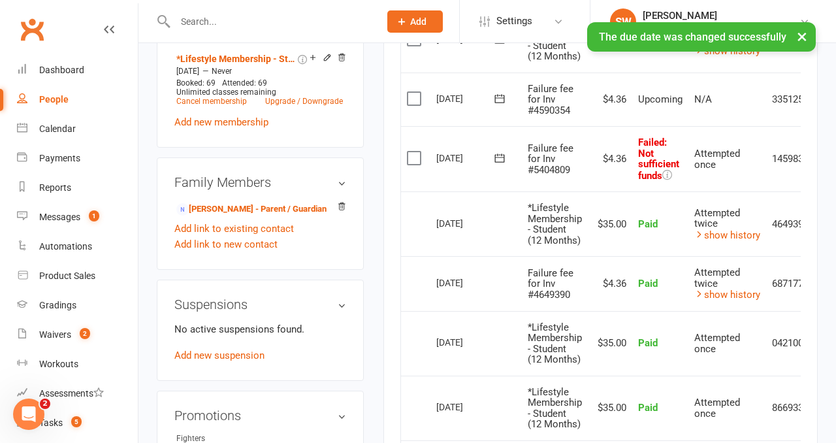
click at [493, 160] on icon at bounding box center [499, 157] width 13 height 13
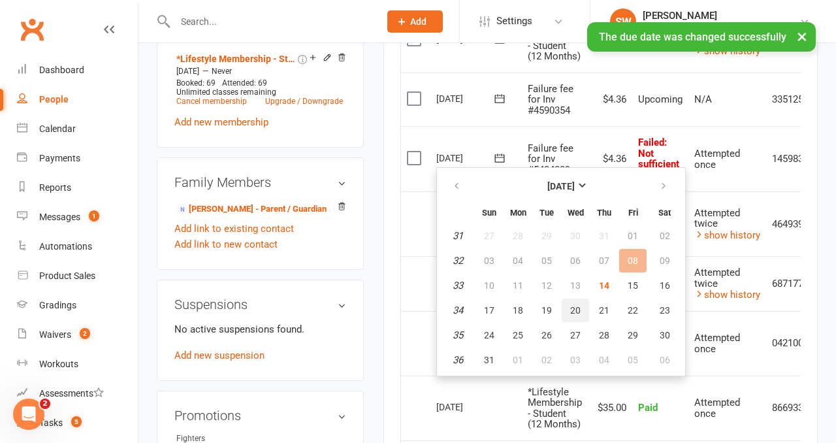
click at [577, 310] on span "20" at bounding box center [575, 310] width 10 height 10
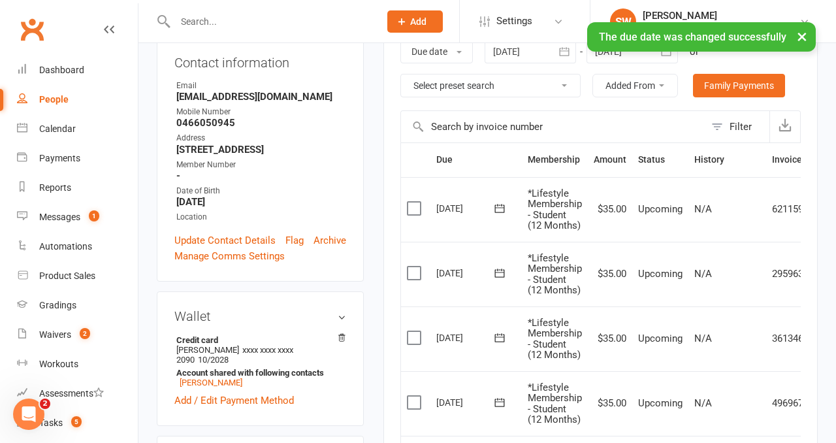
scroll to position [0, 0]
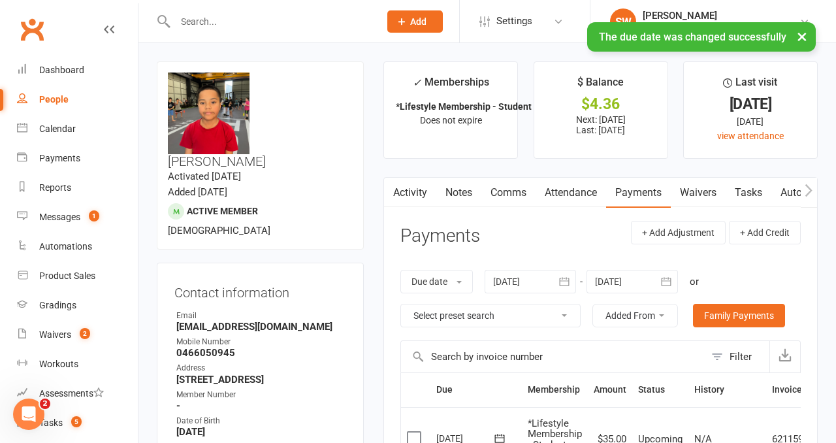
click at [516, 190] on link "Comms" at bounding box center [508, 193] width 54 height 30
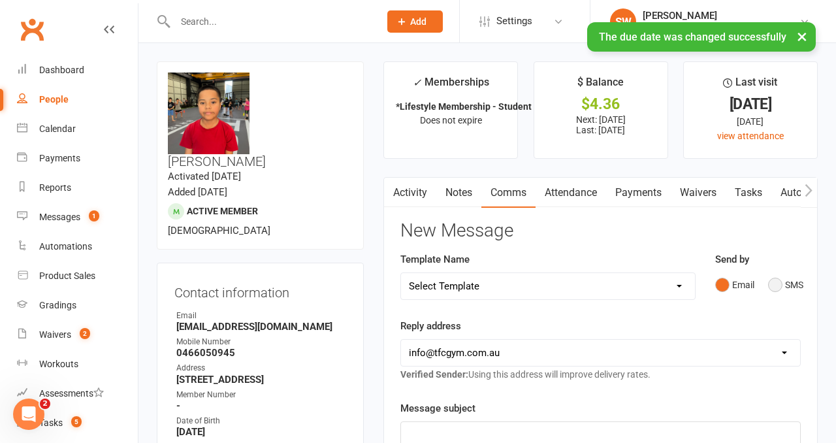
click at [781, 289] on button "SMS" at bounding box center [785, 284] width 35 height 25
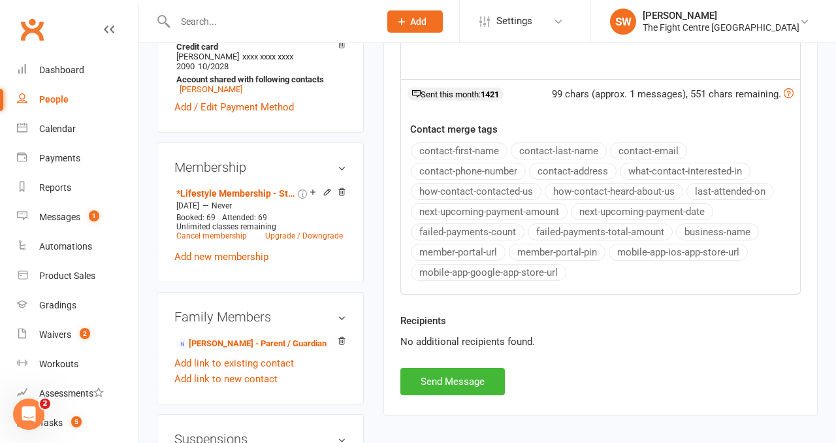
scroll to position [592, 0]
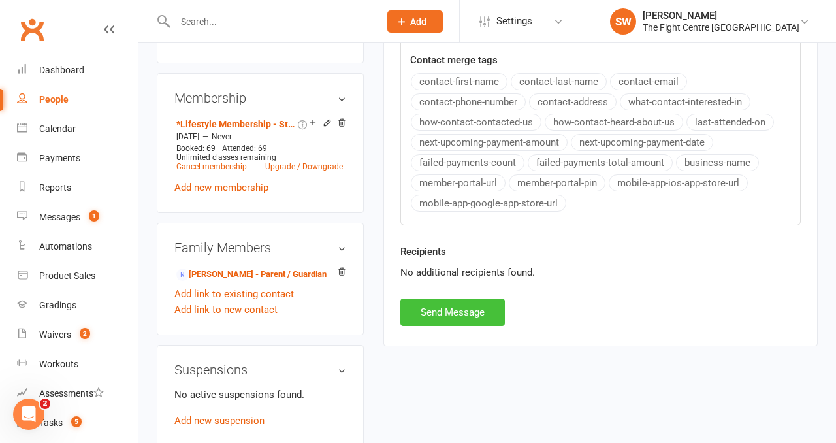
click at [460, 310] on button "Send Message" at bounding box center [452, 311] width 104 height 27
